Goal: Task Accomplishment & Management: Use online tool/utility

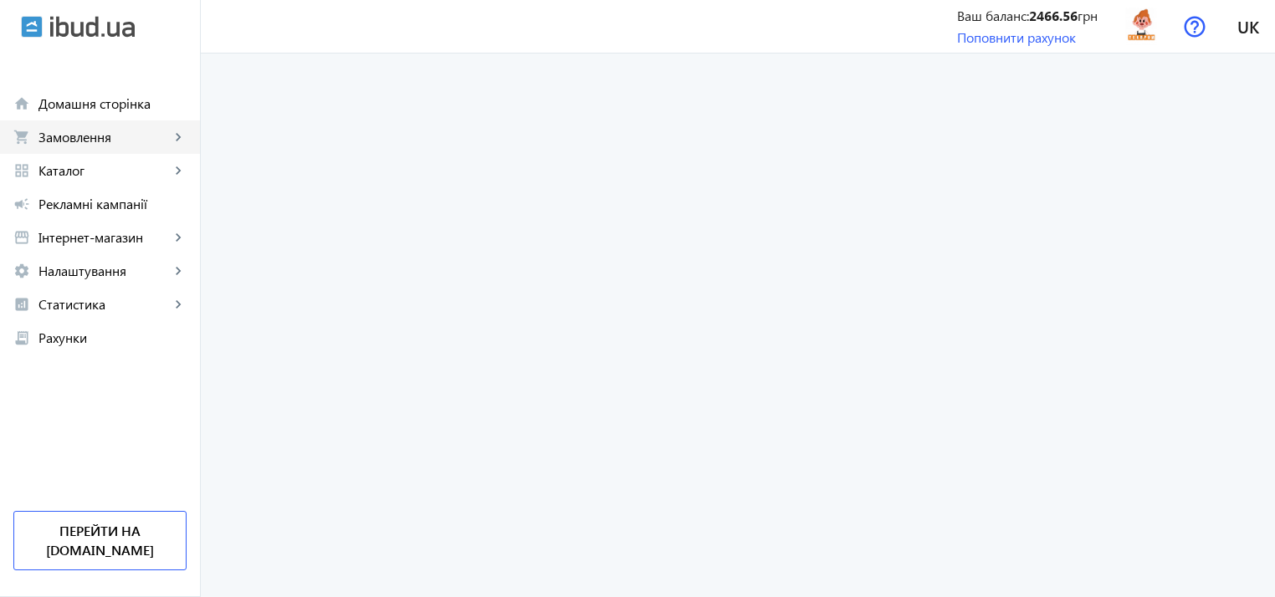
click at [88, 132] on span "Замовлення" at bounding box center [103, 137] width 131 height 17
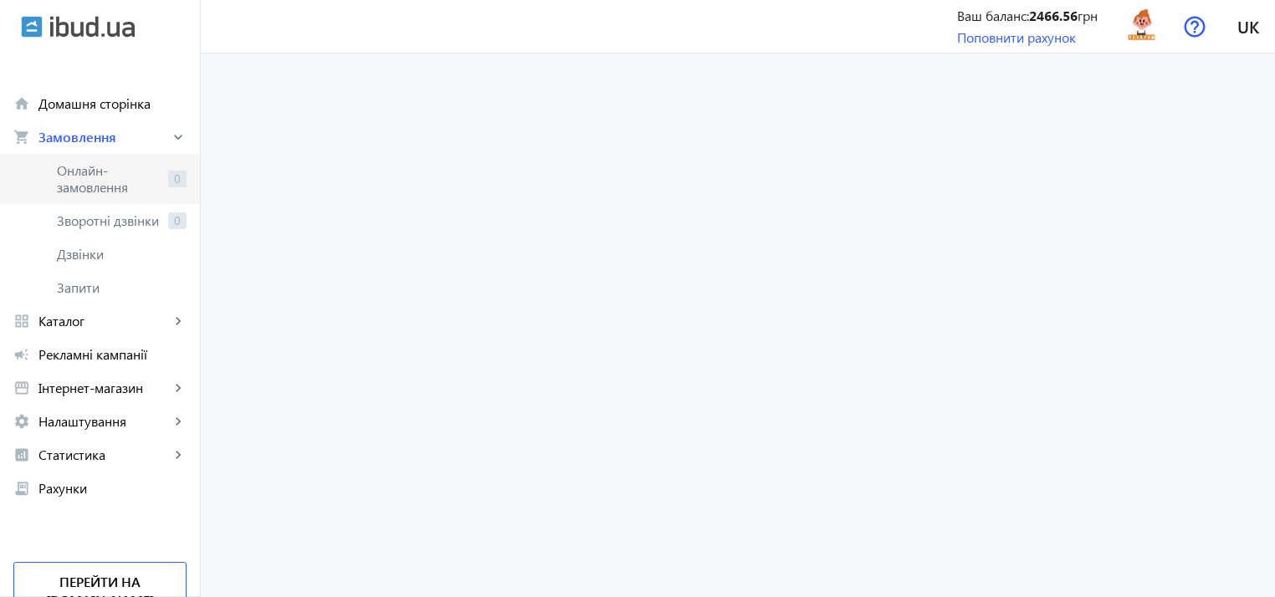
click at [106, 190] on span "Онлайн-замовлення" at bounding box center [109, 178] width 105 height 33
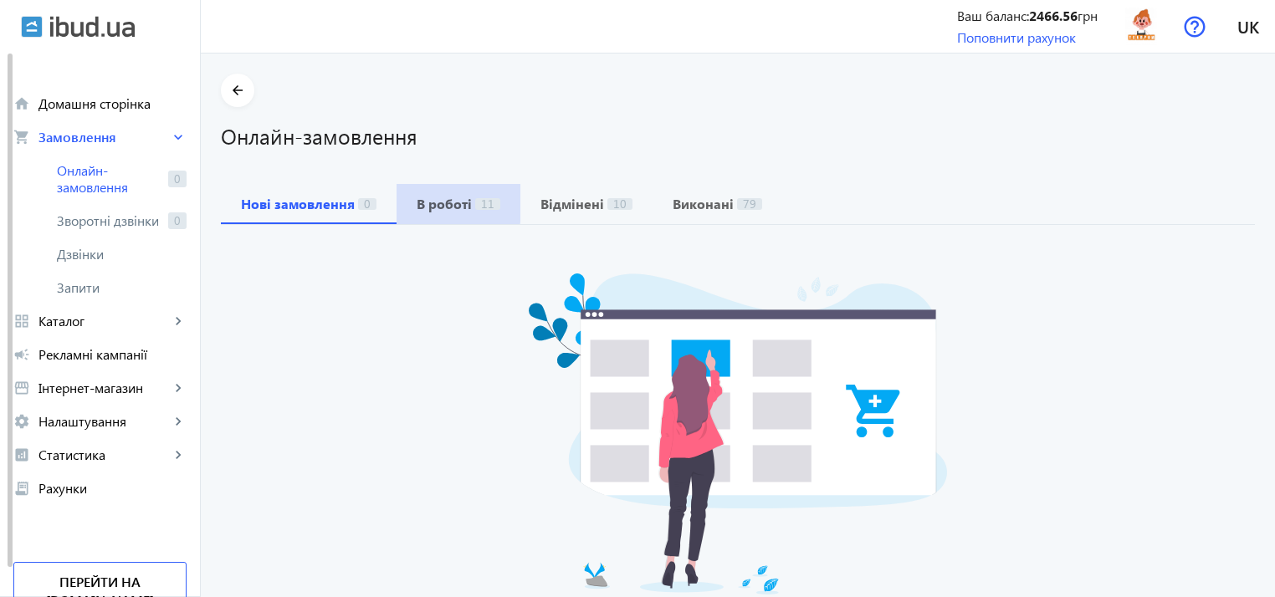
click at [417, 203] on b "В роботі" at bounding box center [444, 203] width 55 height 13
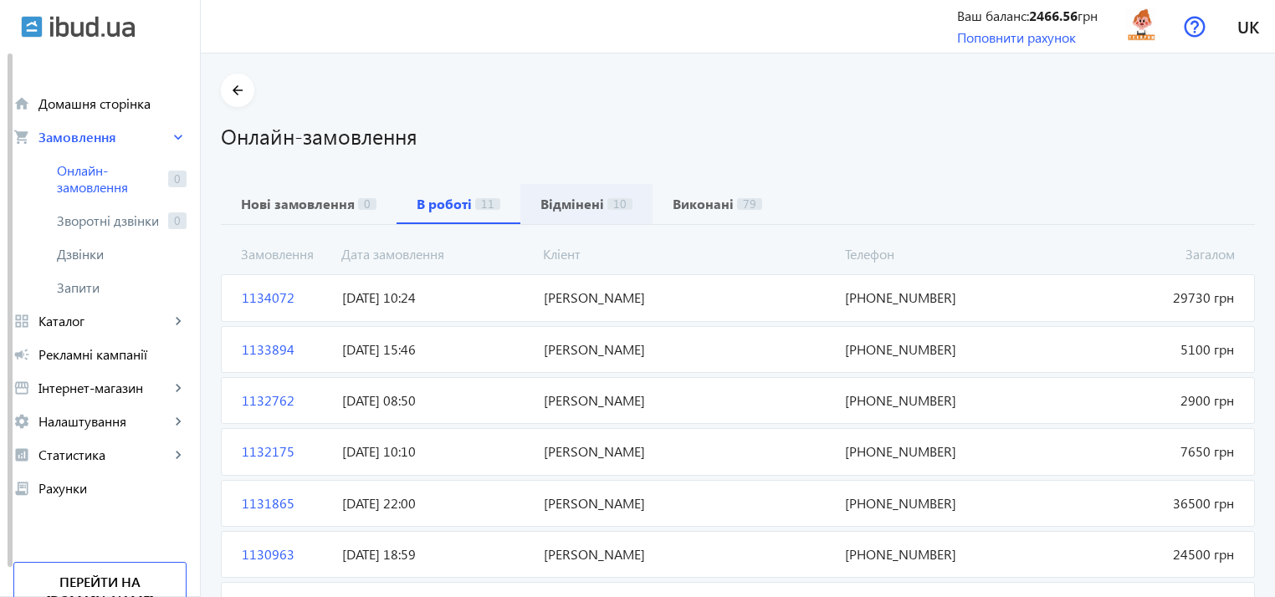
click at [561, 199] on b "Відмінені" at bounding box center [572, 203] width 64 height 13
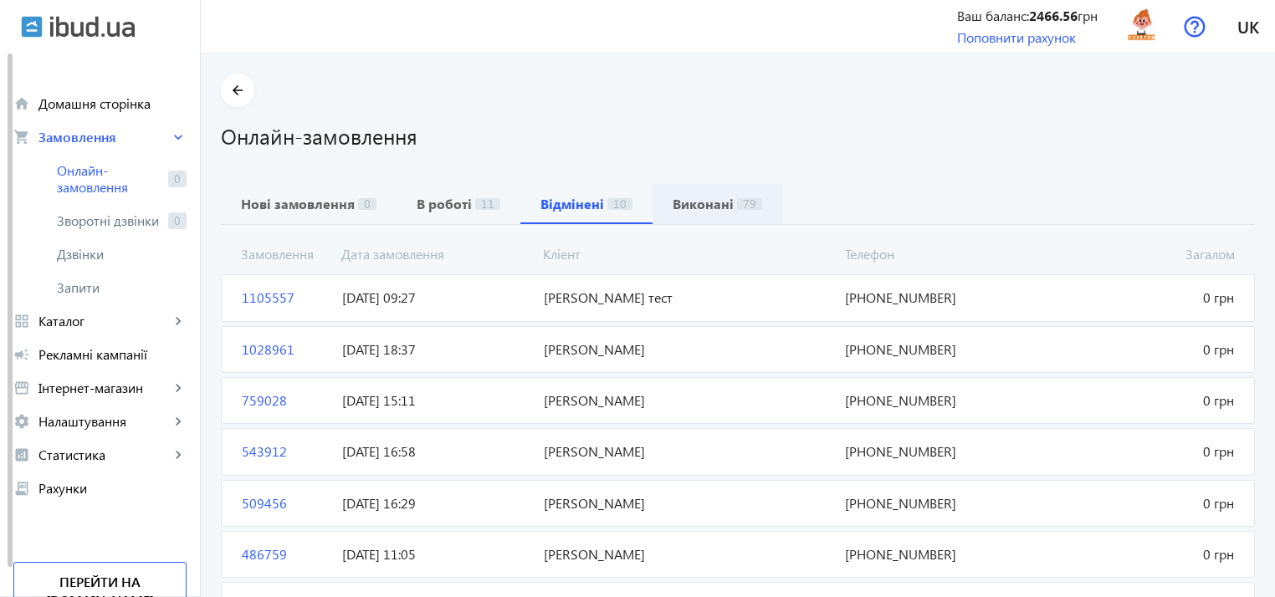
click at [676, 207] on b "Виконані" at bounding box center [703, 203] width 61 height 13
click at [421, 204] on b "В роботі" at bounding box center [444, 203] width 55 height 13
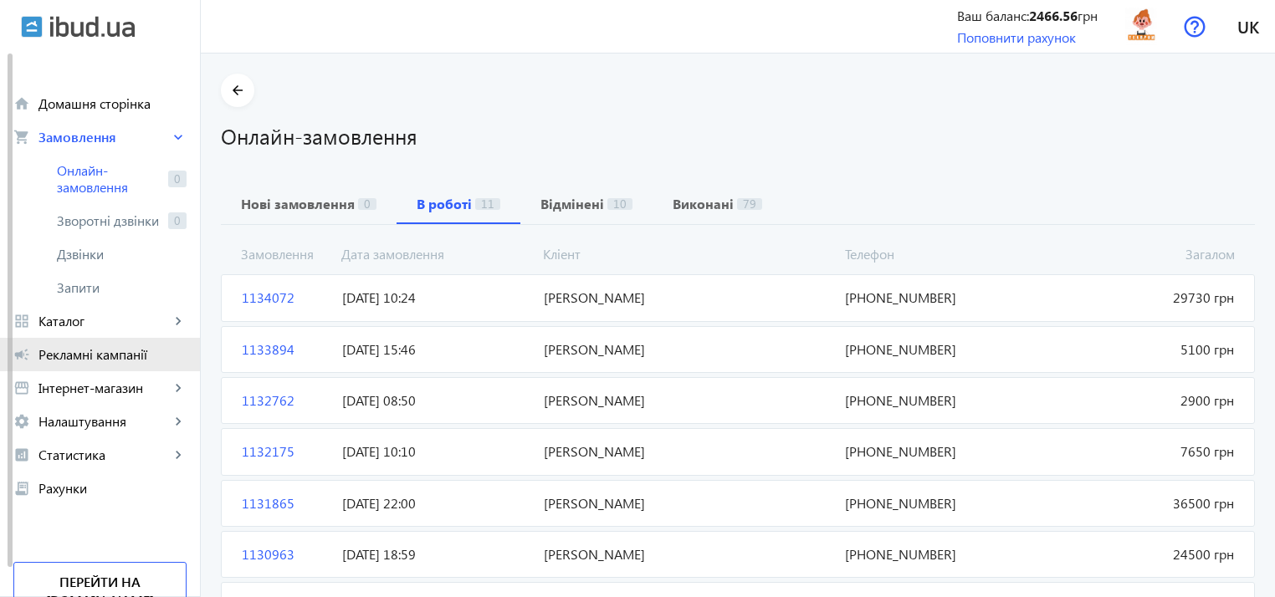
click at [80, 350] on span "Рекламні кампанії" at bounding box center [112, 354] width 148 height 17
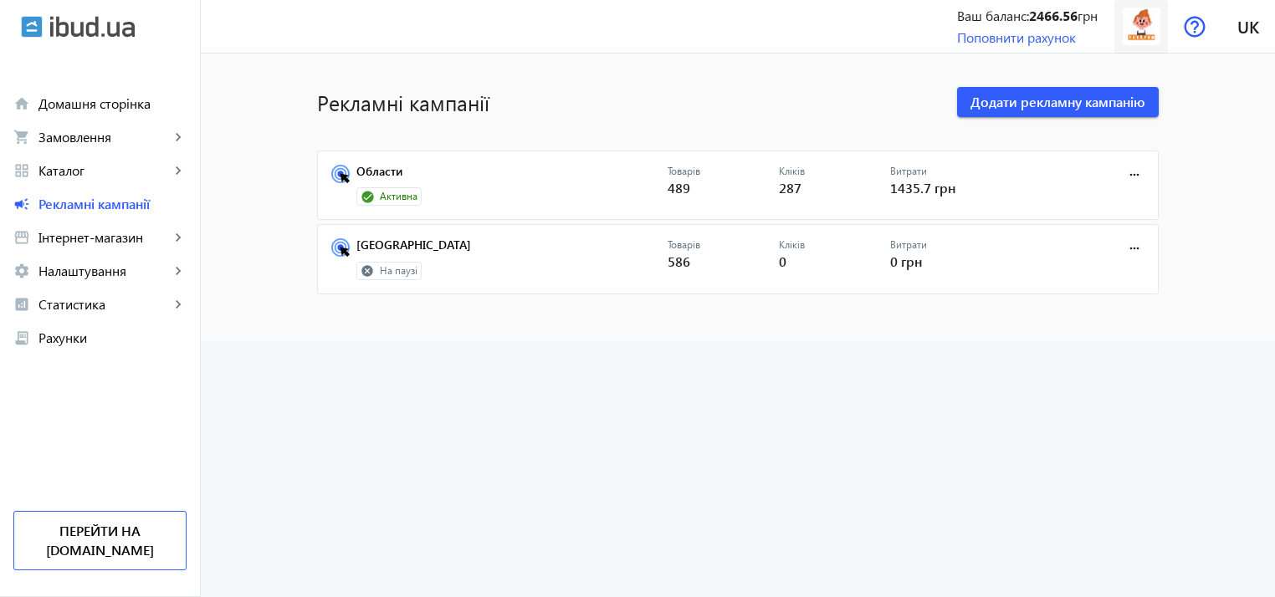
click at [1144, 26] on img at bounding box center [1142, 27] width 38 height 38
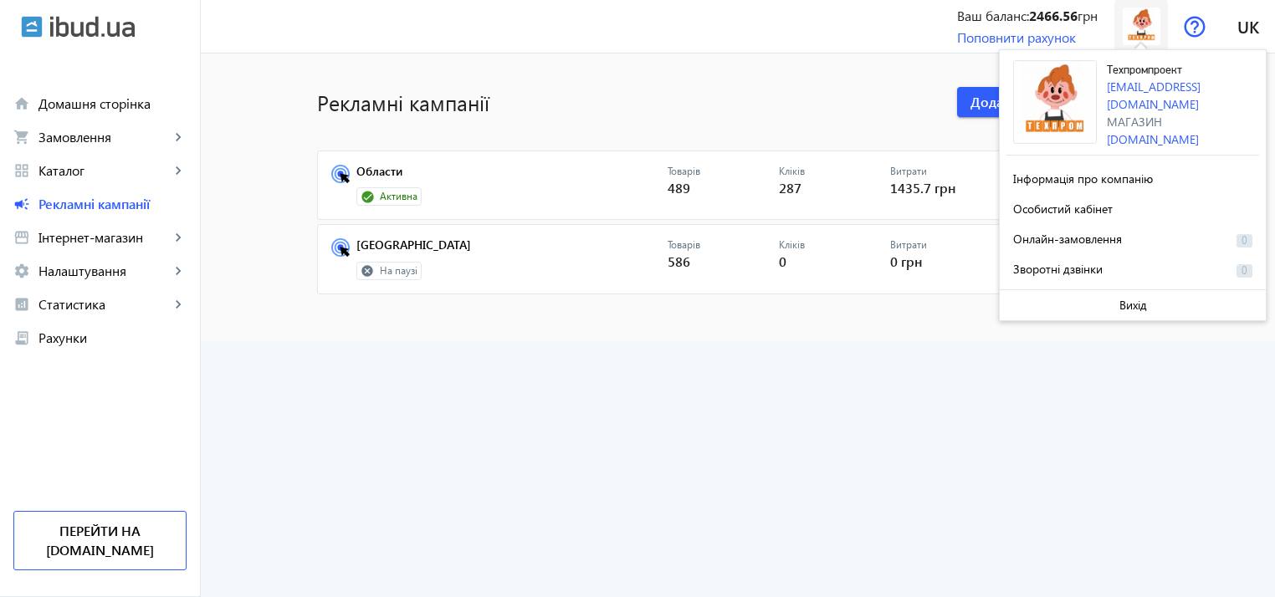
click at [1144, 26] on img at bounding box center [1142, 27] width 38 height 38
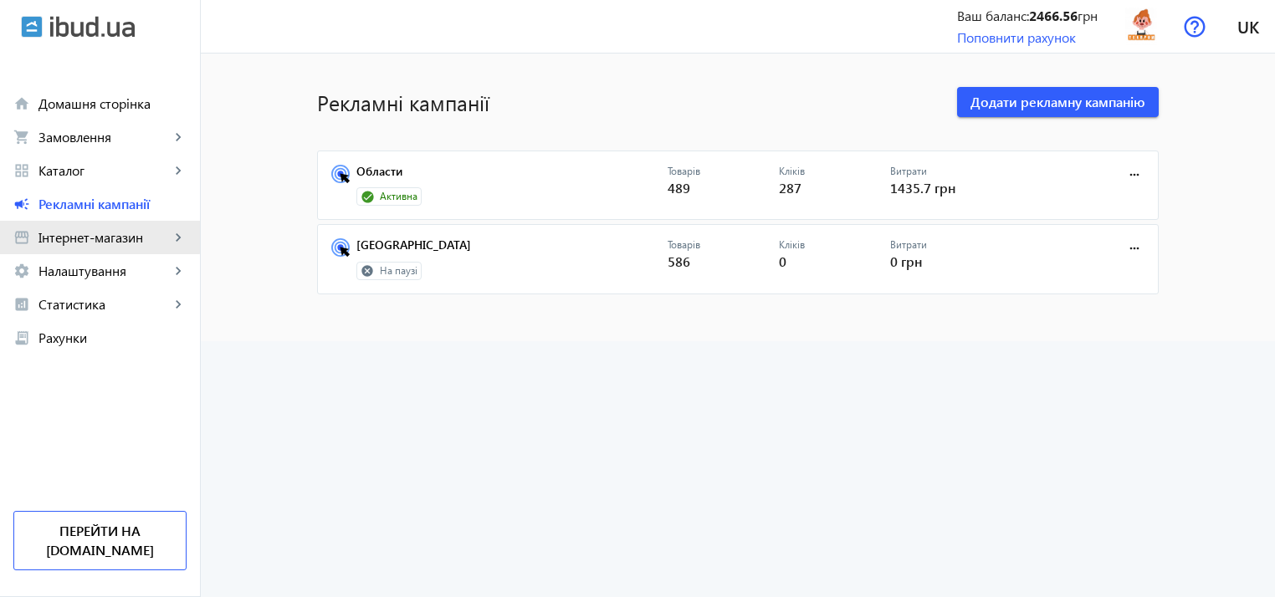
click at [81, 229] on span "Інтернет-магазин" at bounding box center [103, 237] width 131 height 17
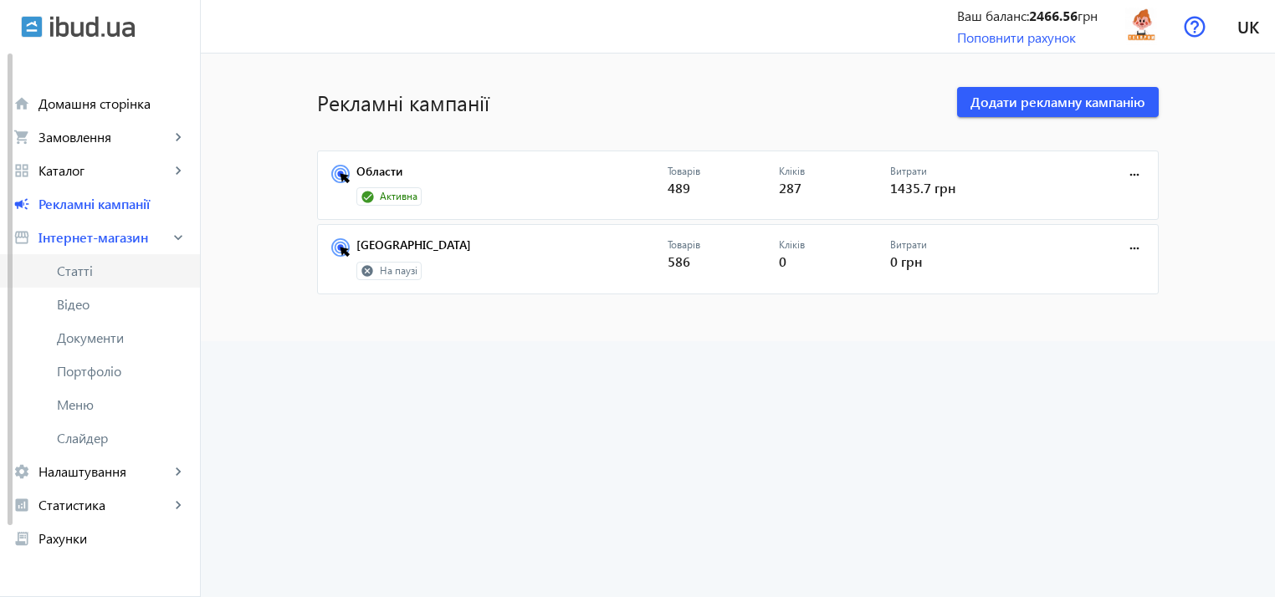
click at [104, 266] on span "Статті" at bounding box center [122, 271] width 130 height 17
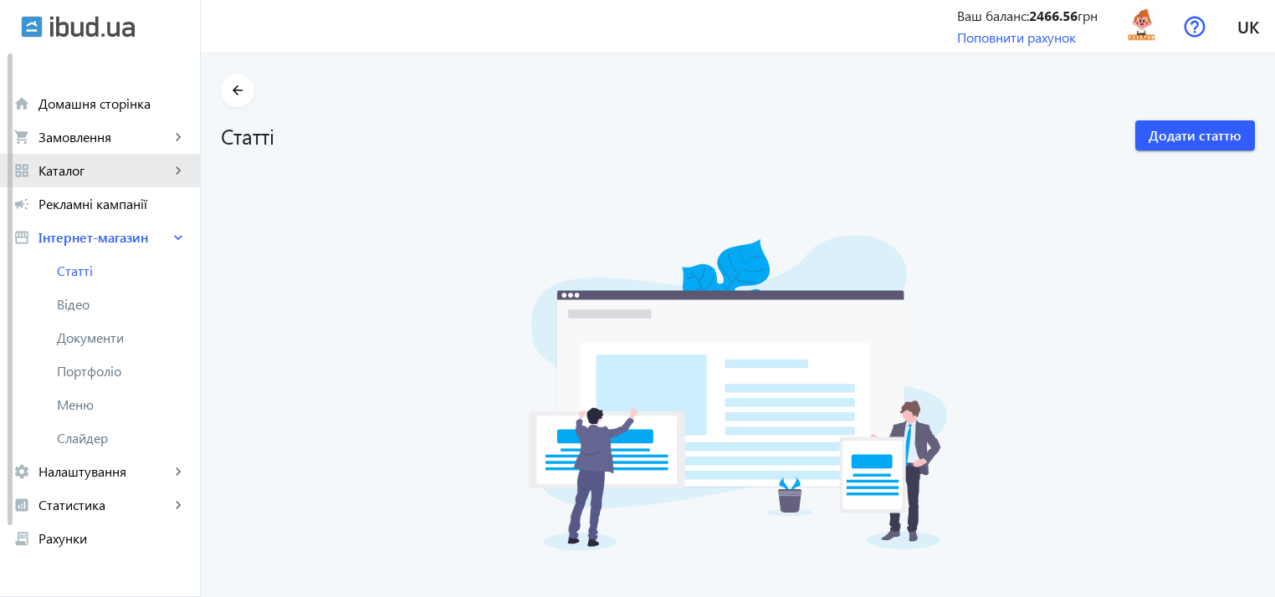
click at [94, 162] on span "Каталог" at bounding box center [103, 170] width 131 height 17
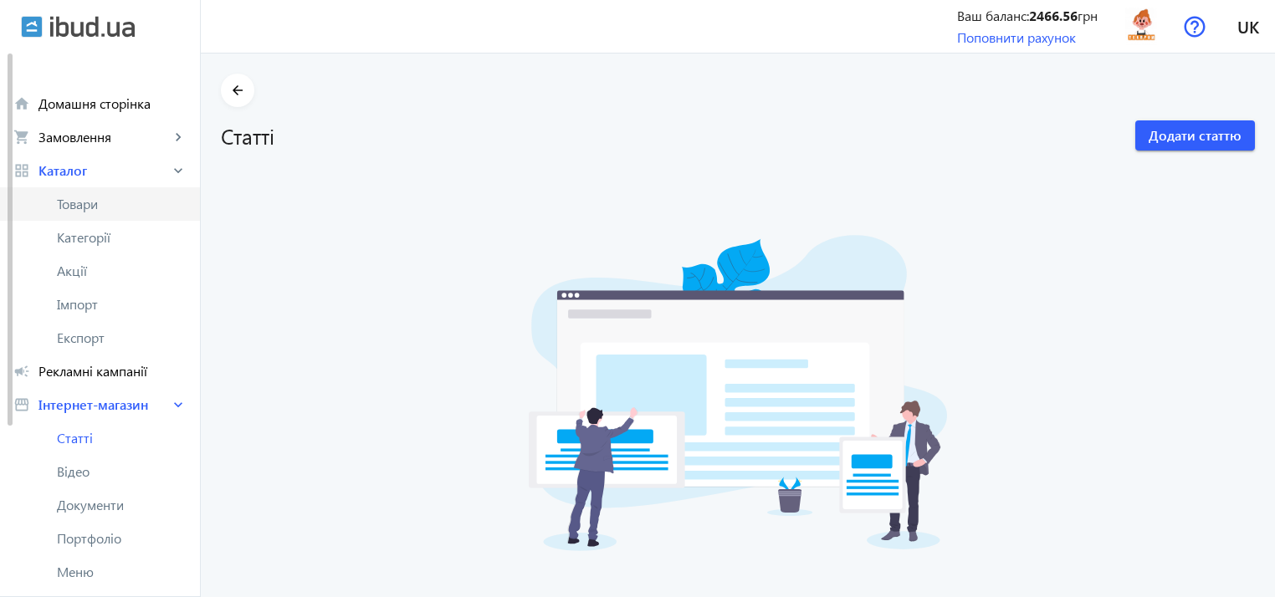
click at [106, 196] on span "Товари" at bounding box center [122, 204] width 130 height 17
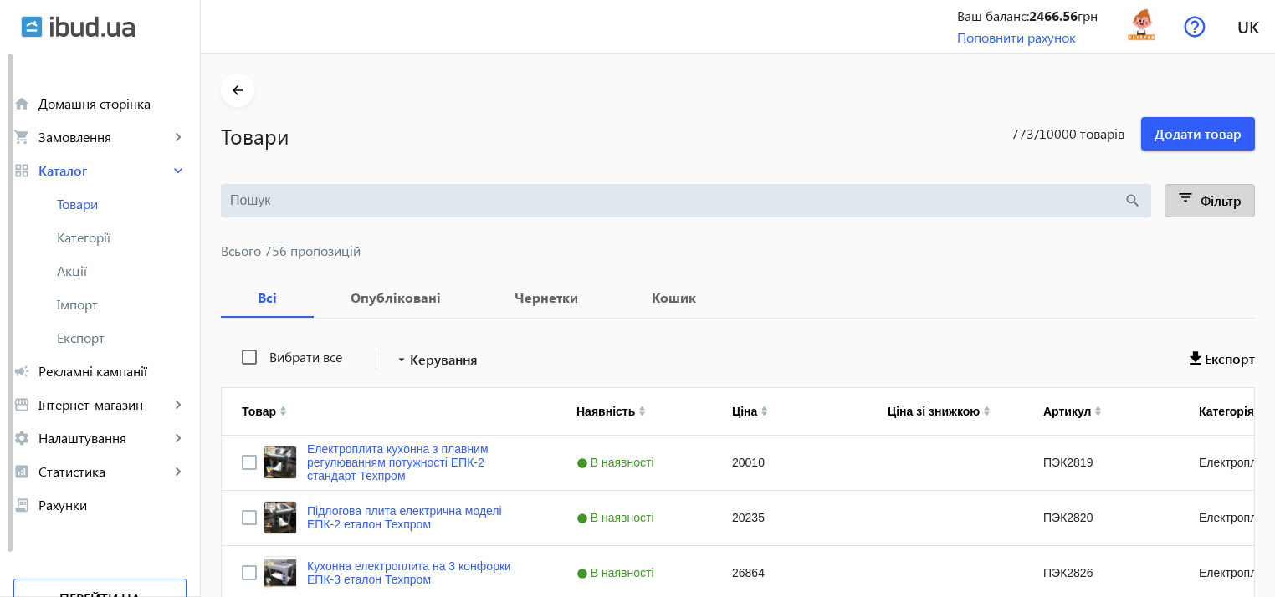
click at [1204, 201] on span "Фільтр" at bounding box center [1220, 201] width 41 height 18
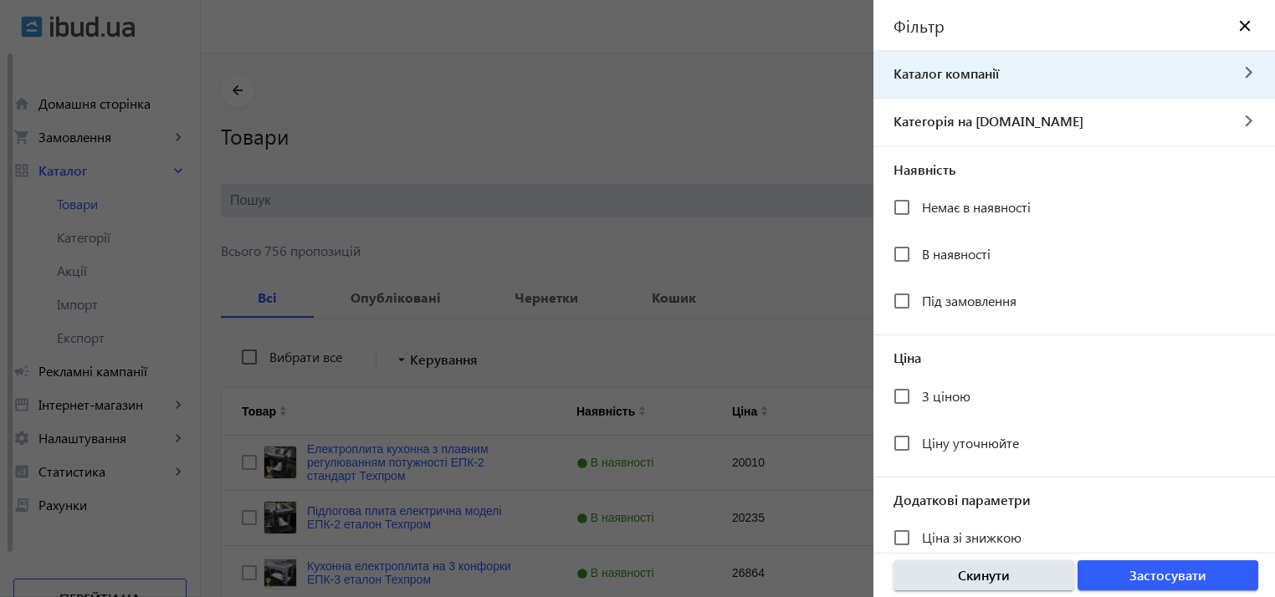
click at [990, 79] on span "Каталог компанії" at bounding box center [1050, 73] width 355 height 18
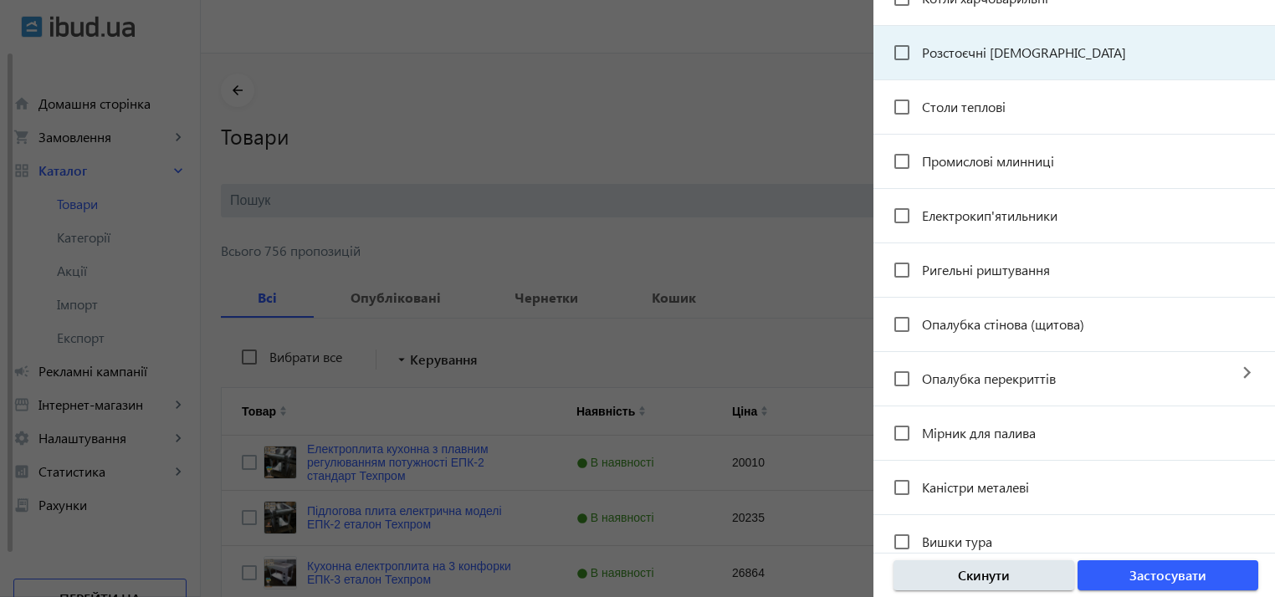
scroll to position [1840, 0]
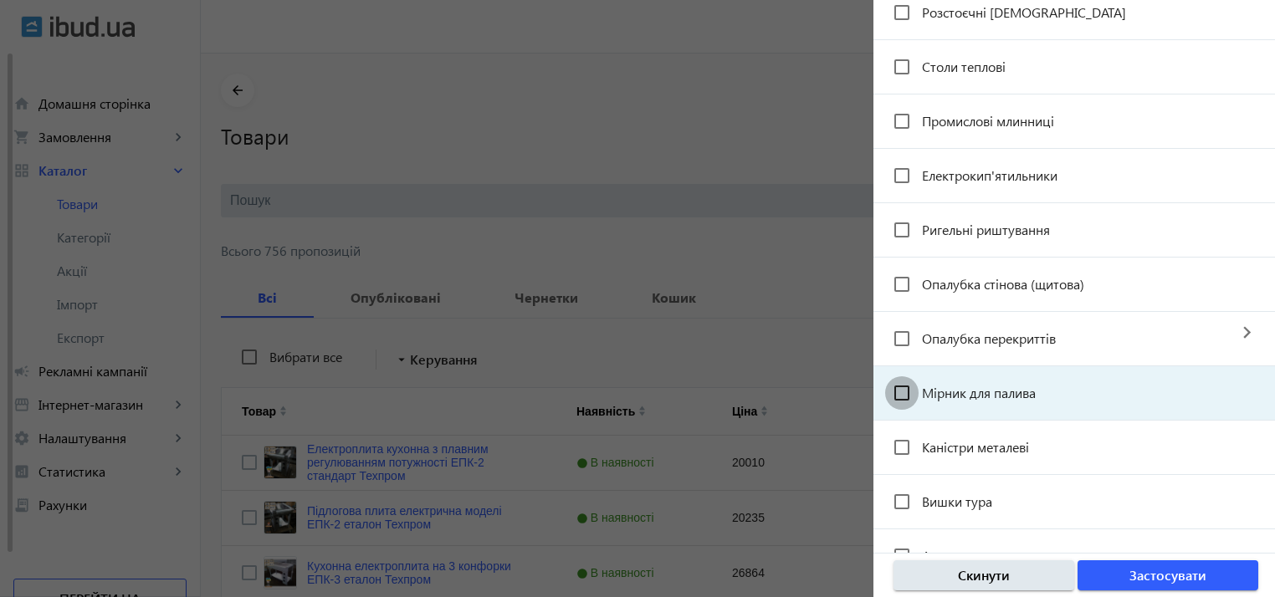
click at [907, 390] on input "Мірник для палива" at bounding box center [901, 392] width 33 height 33
checkbox input "true"
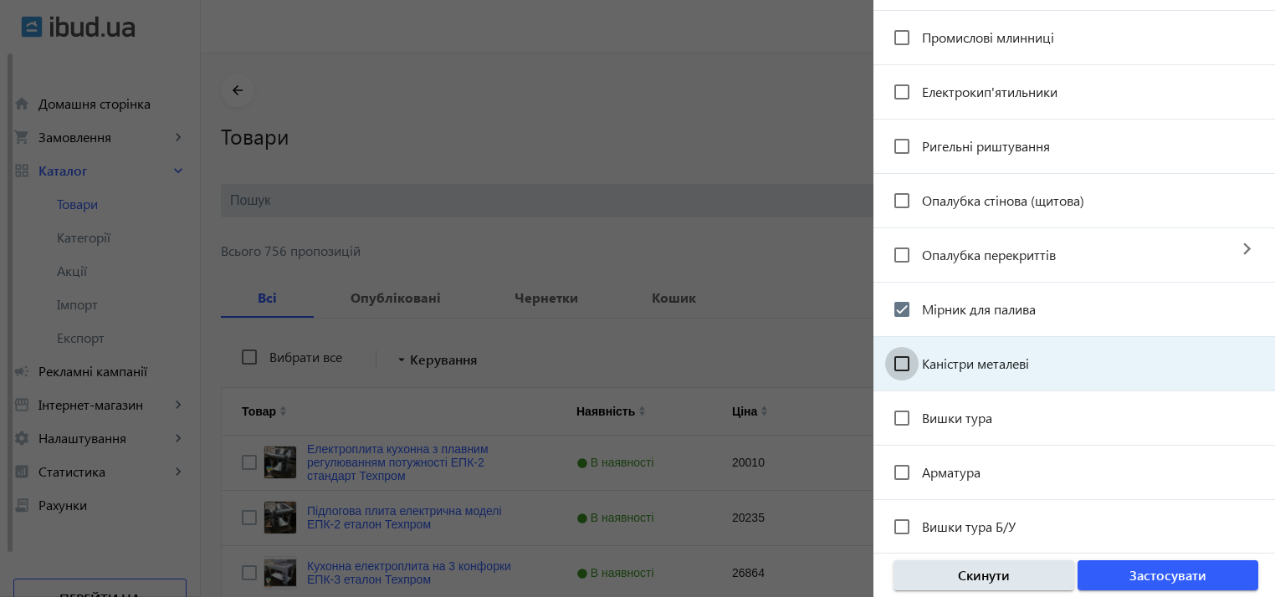
click at [912, 347] on input "Каністри металеві" at bounding box center [901, 363] width 33 height 33
checkbox input "true"
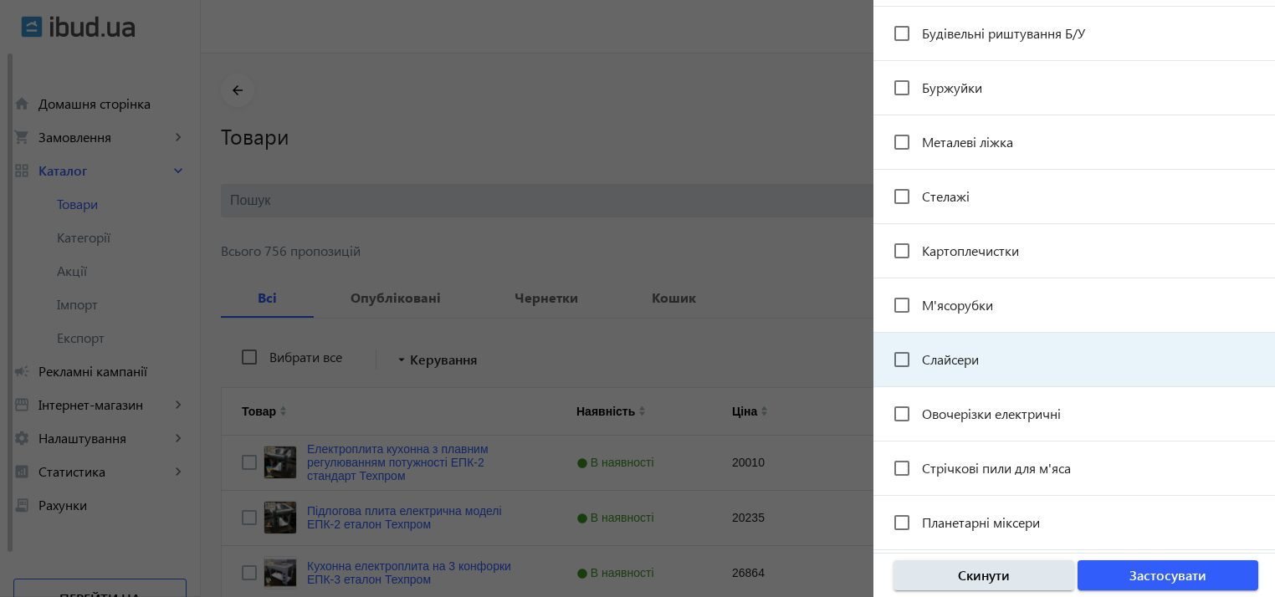
scroll to position [2534, 0]
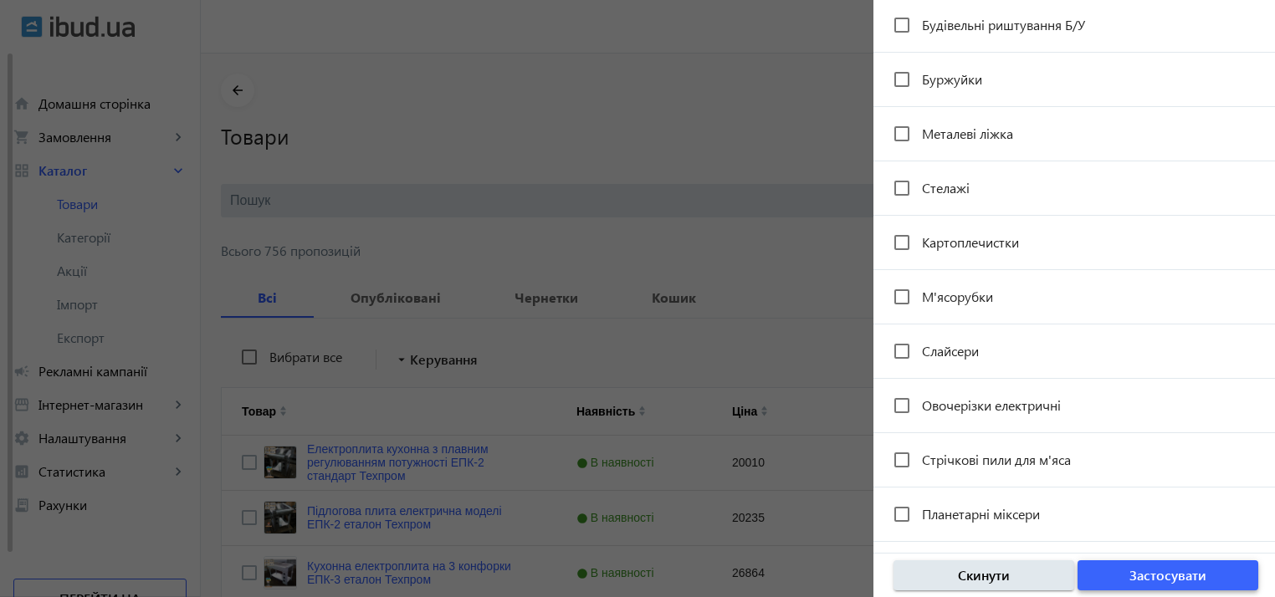
click at [1144, 567] on span "Застосувати" at bounding box center [1167, 575] width 77 height 18
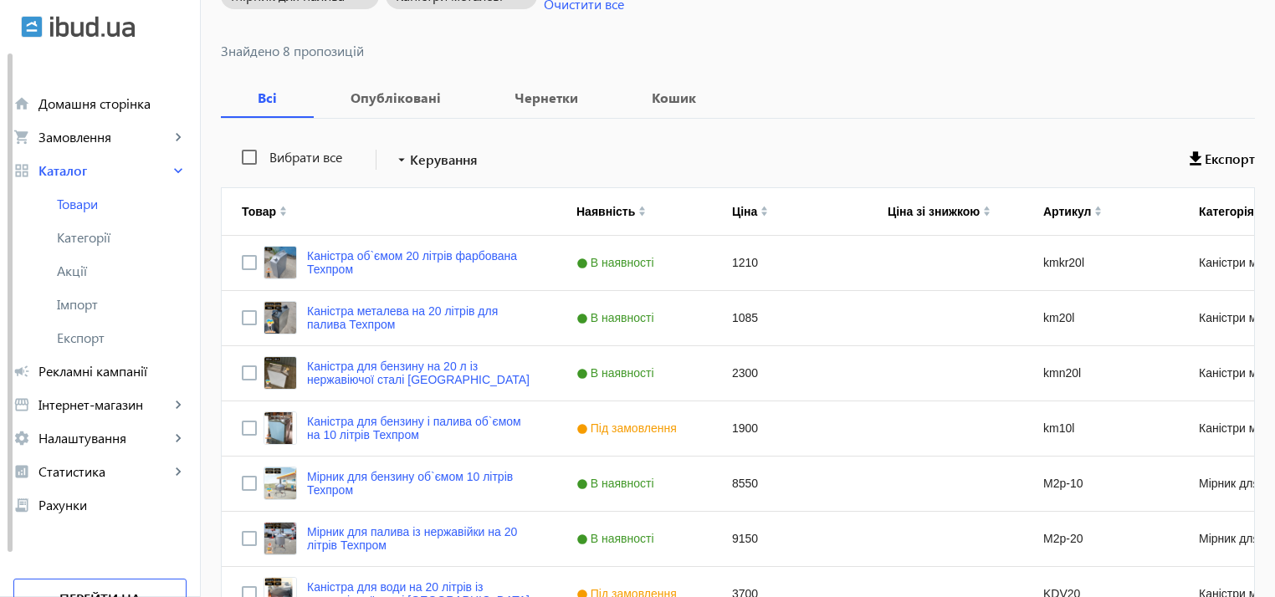
scroll to position [329, 0]
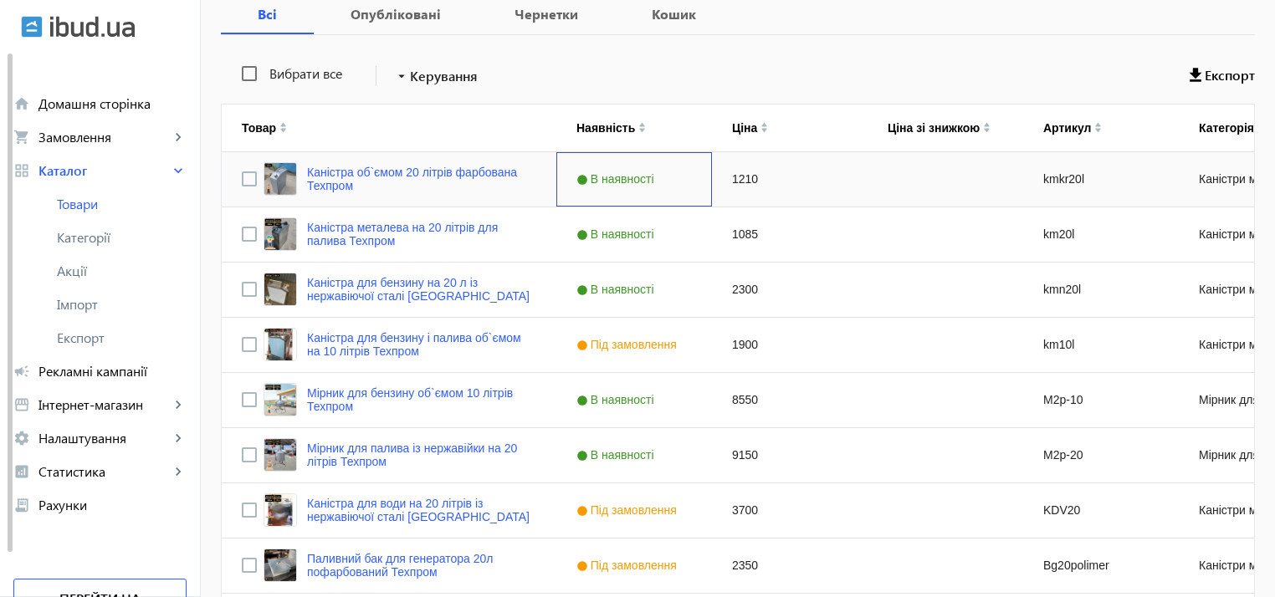
click at [611, 175] on span "В наявності" at bounding box center [617, 178] width 82 height 13
click at [580, 173] on span "В наявності" at bounding box center [617, 178] width 82 height 13
click at [581, 176] on span "В наявності" at bounding box center [617, 178] width 82 height 13
click at [612, 180] on div "В наявності" at bounding box center [626, 178] width 118 height 13
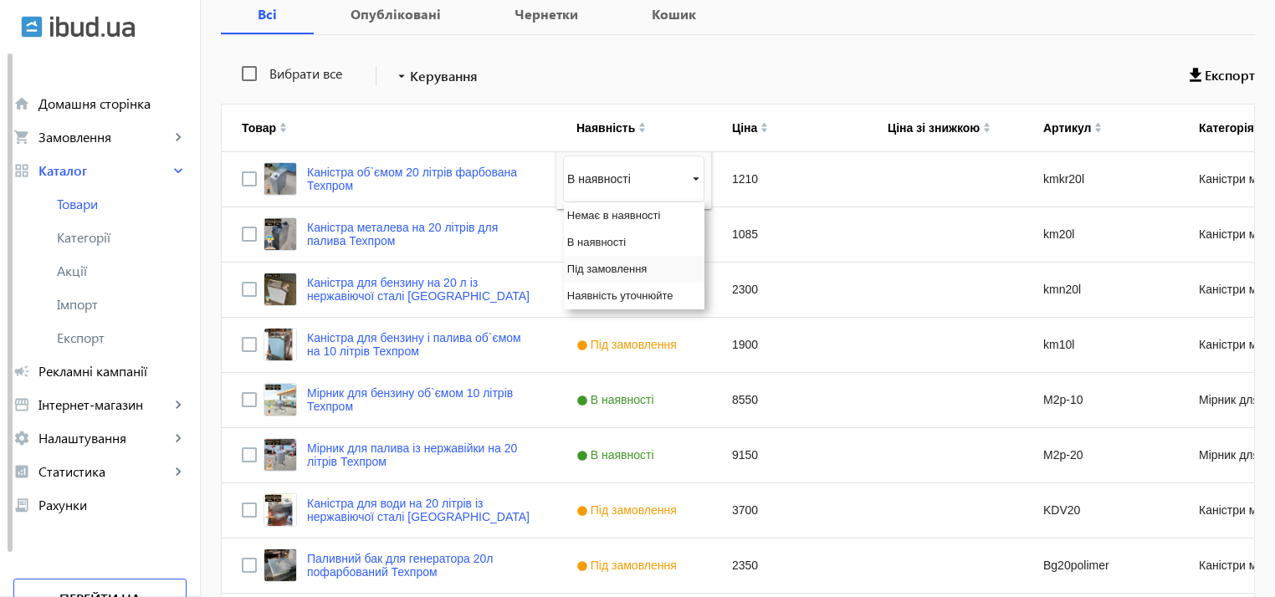
click at [590, 263] on span "Під замовлення" at bounding box center [607, 269] width 80 height 13
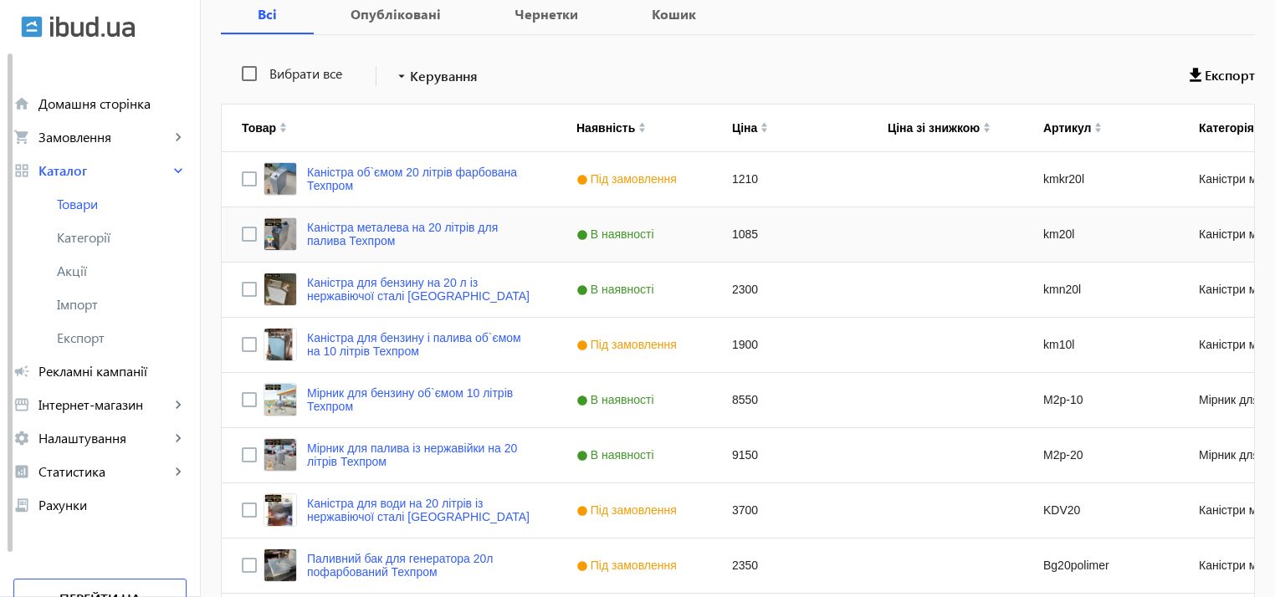
click at [588, 228] on span "В наявності" at bounding box center [617, 234] width 82 height 13
click at [604, 253] on div "В наявності" at bounding box center [633, 234] width 141 height 47
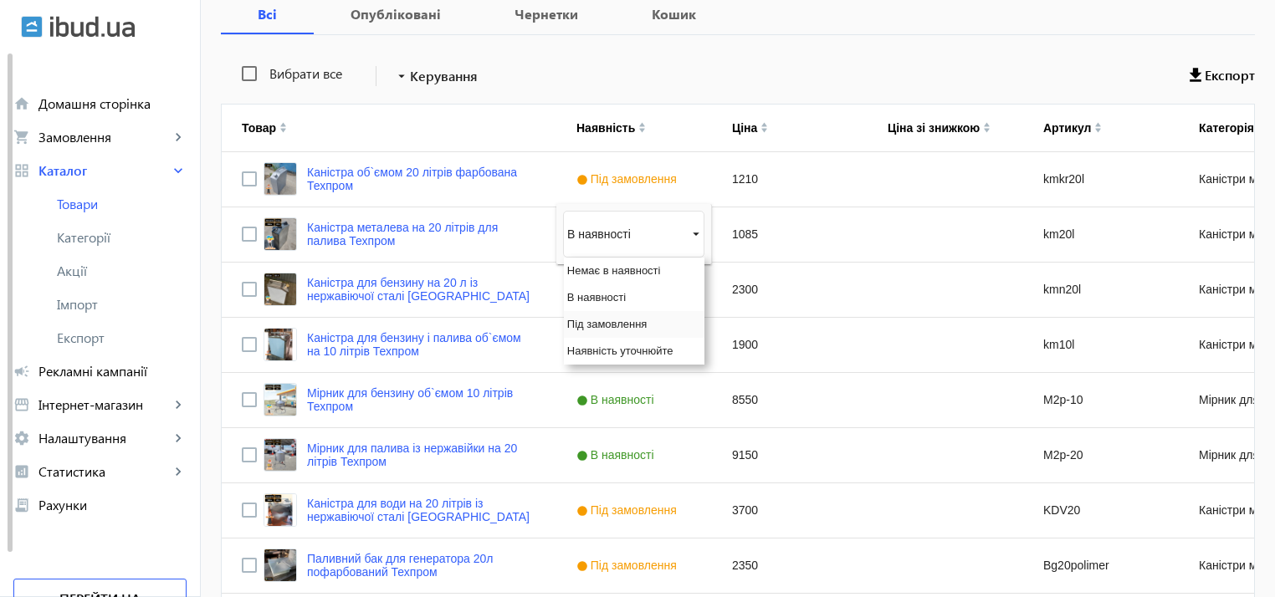
click at [598, 325] on span "Під замовлення" at bounding box center [607, 324] width 80 height 13
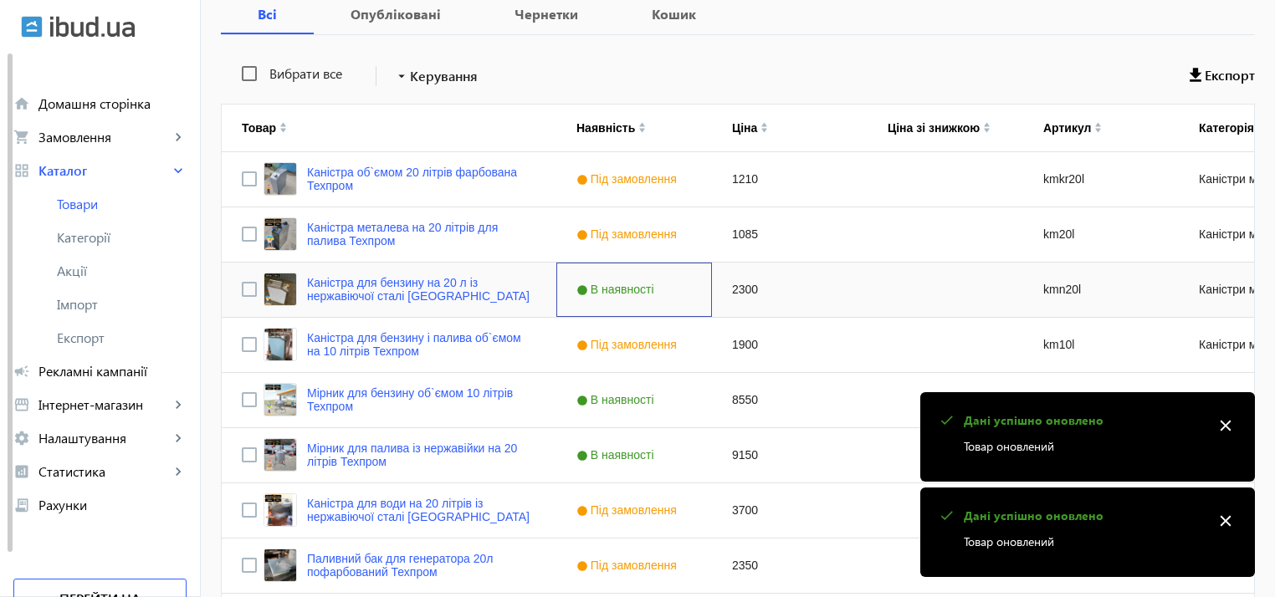
click at [606, 287] on span "В наявності" at bounding box center [617, 289] width 82 height 13
click at [621, 300] on div "В наявності" at bounding box center [634, 290] width 156 height 54
click at [621, 300] on div "В наявності" at bounding box center [633, 289] width 141 height 47
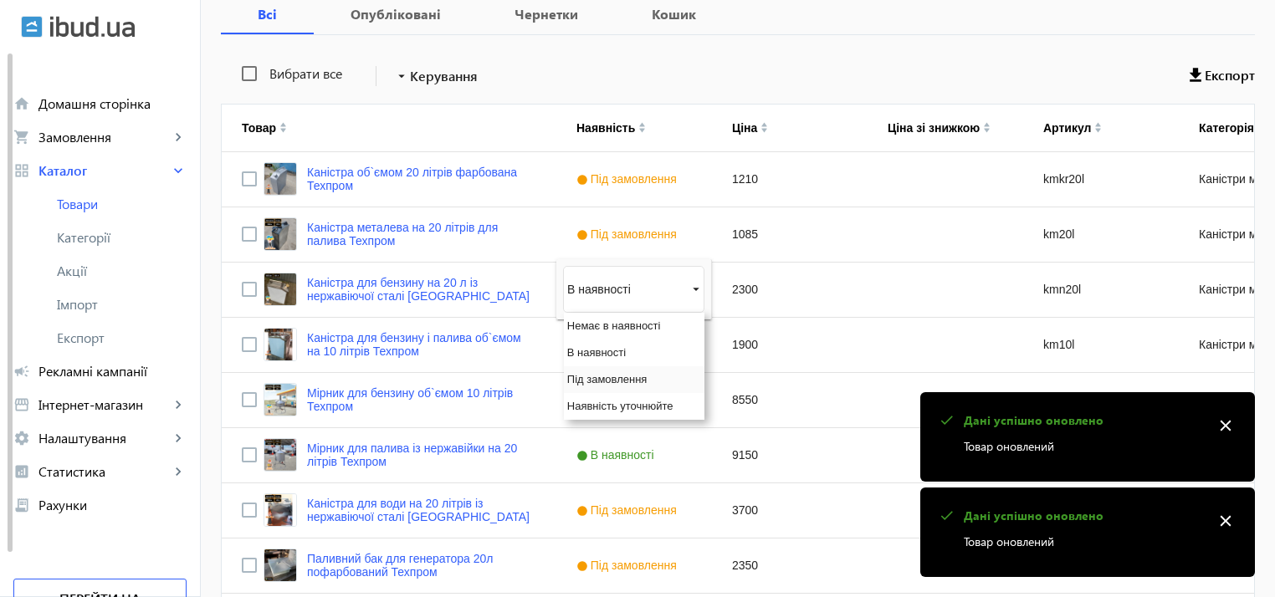
click at [604, 373] on span "Під замовлення" at bounding box center [607, 379] width 80 height 13
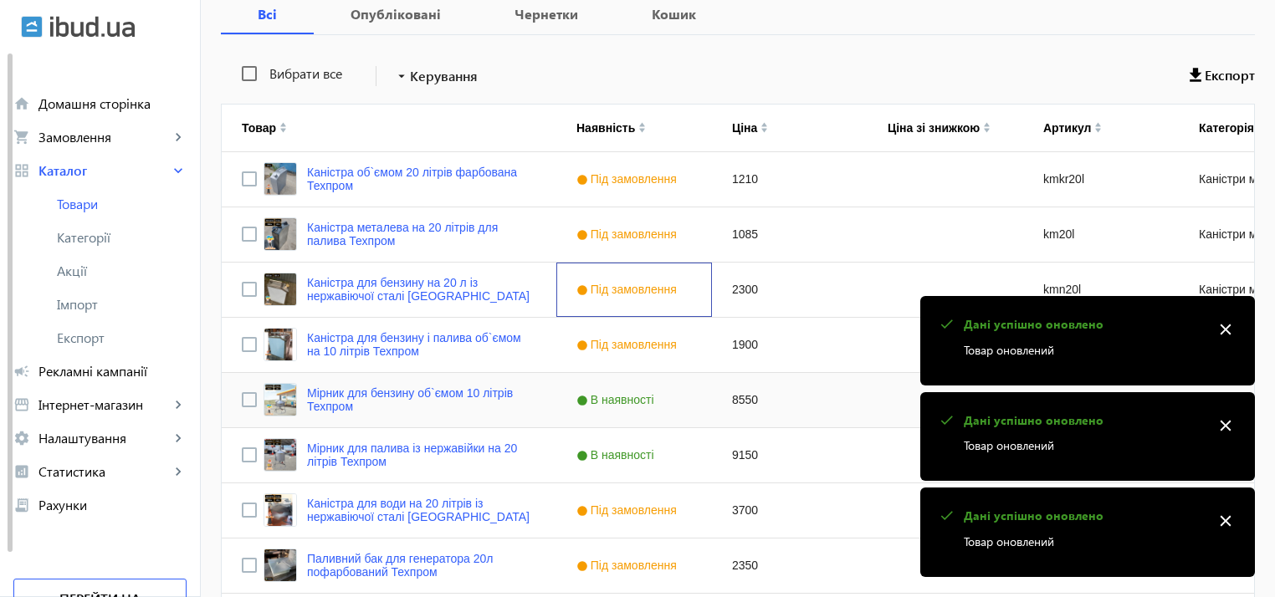
scroll to position [412, 0]
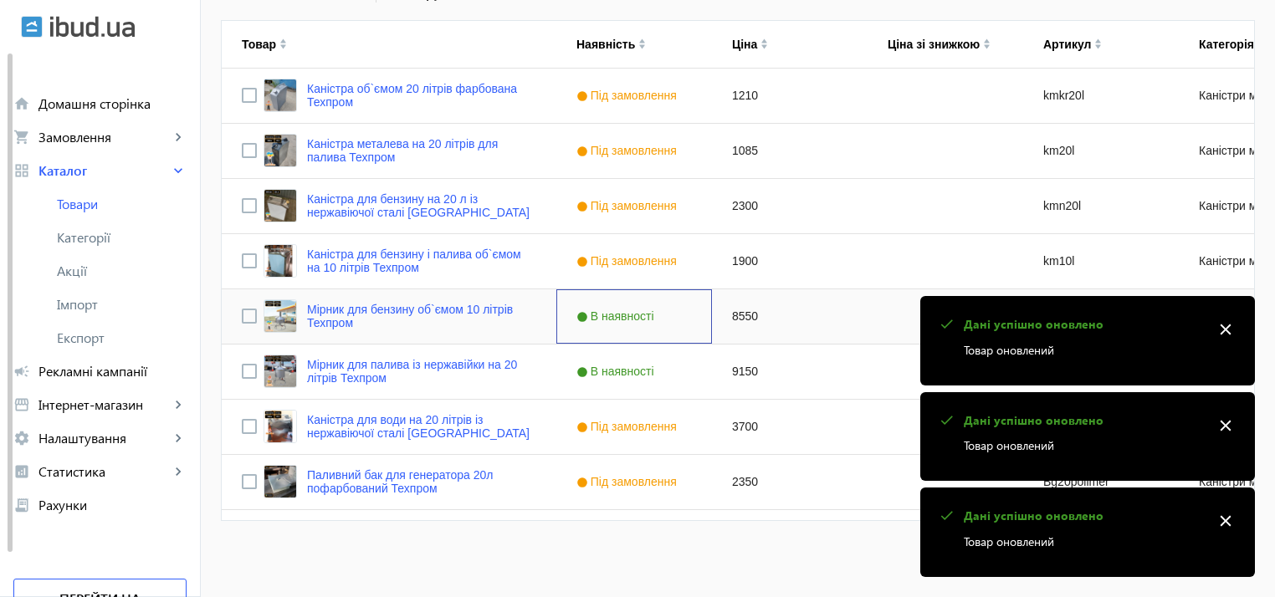
click at [616, 319] on span "В наявності" at bounding box center [617, 315] width 82 height 13
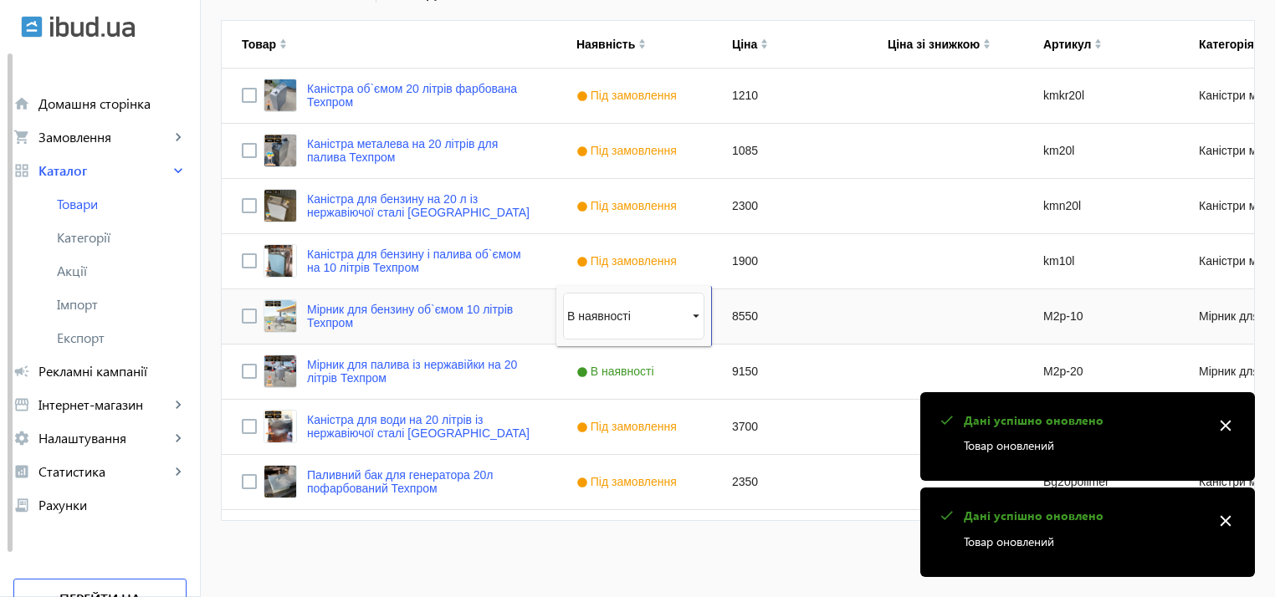
click at [616, 319] on div "В наявності" at bounding box center [626, 315] width 118 height 13
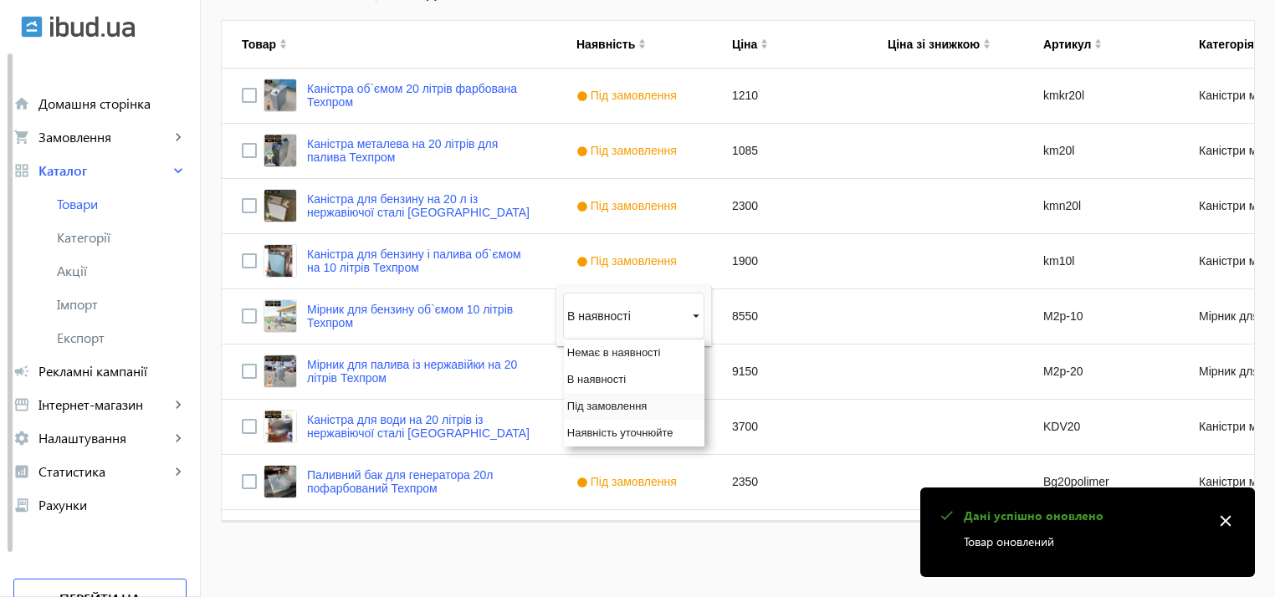
click at [611, 410] on span "Під замовлення" at bounding box center [607, 406] width 80 height 13
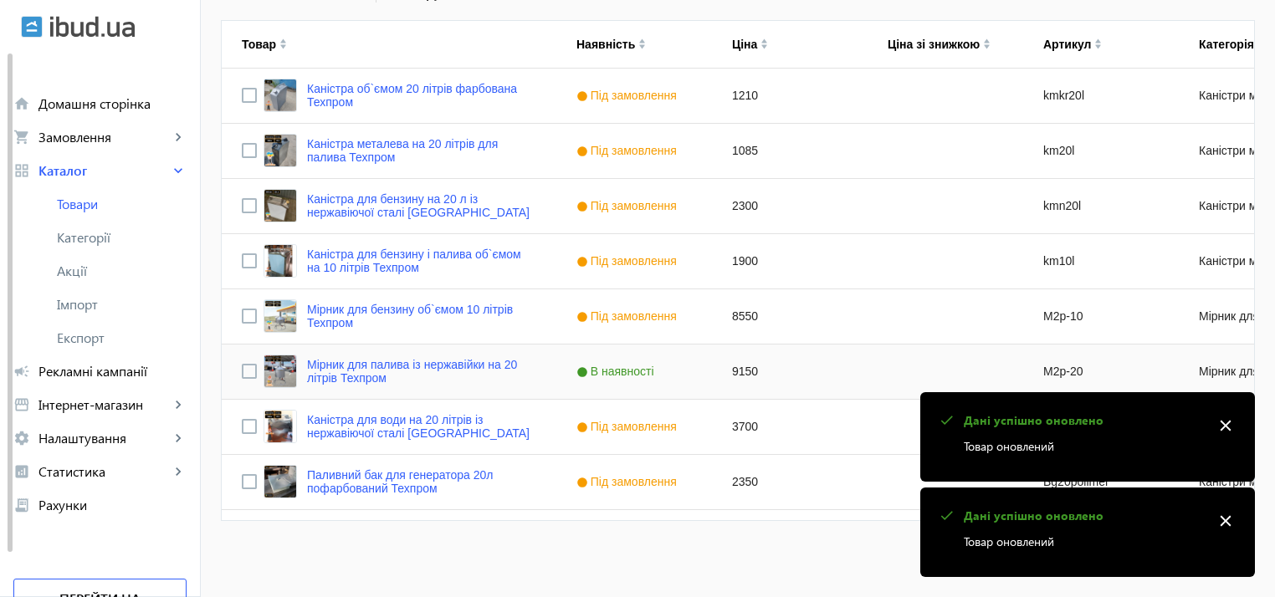
click at [616, 371] on span "В наявності" at bounding box center [617, 371] width 82 height 13
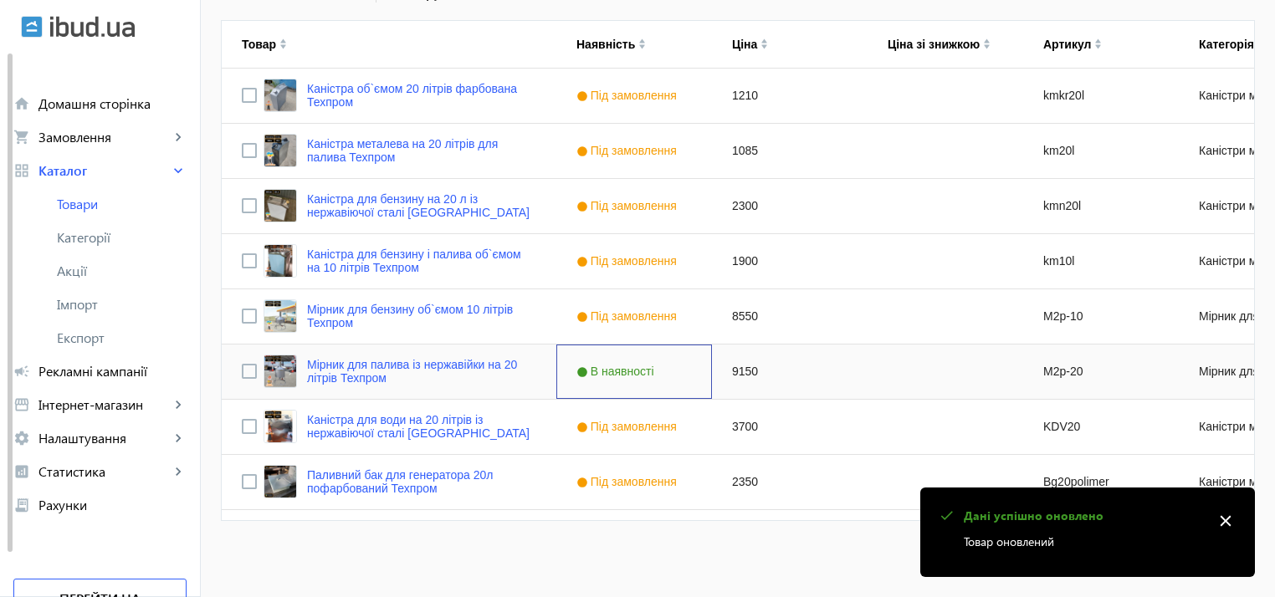
click at [616, 371] on span "В наявності" at bounding box center [617, 371] width 82 height 13
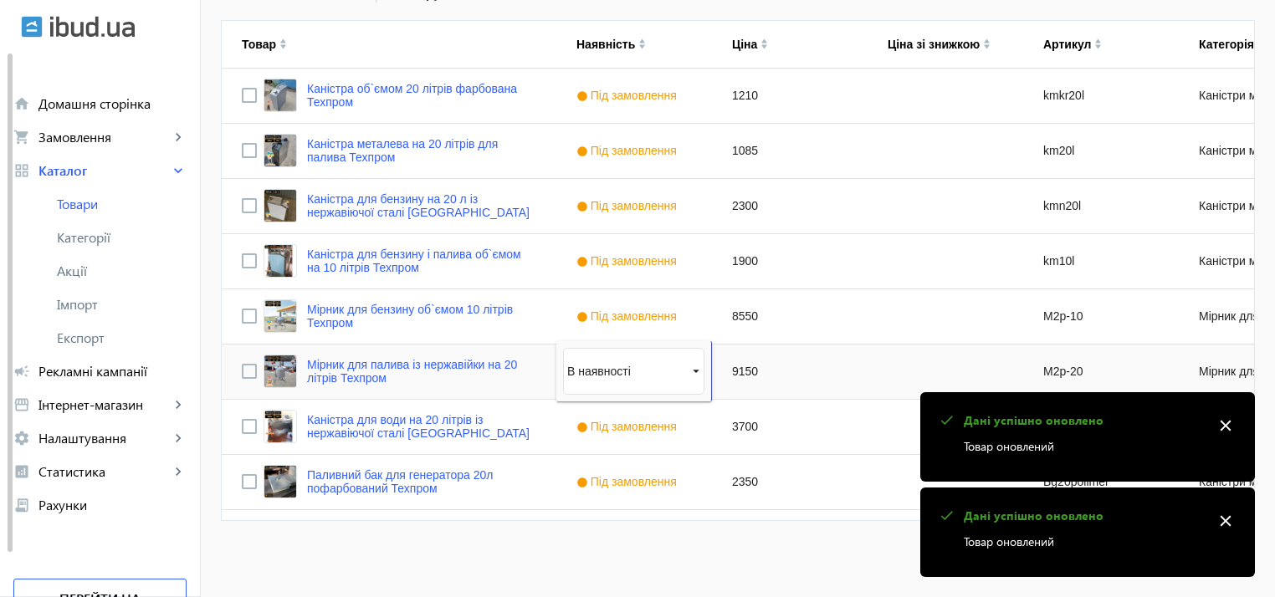
click at [616, 371] on div "В наявності" at bounding box center [626, 371] width 118 height 13
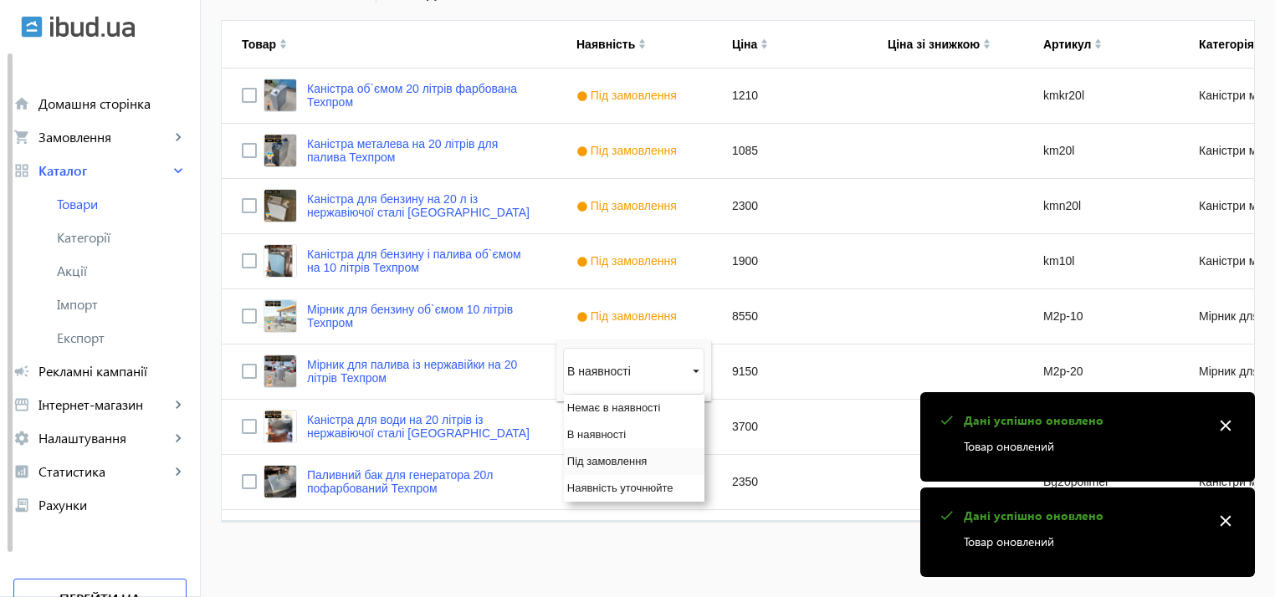
click at [591, 461] on span "Під замовлення" at bounding box center [607, 461] width 80 height 13
